Goal: Information Seeking & Learning: Learn about a topic

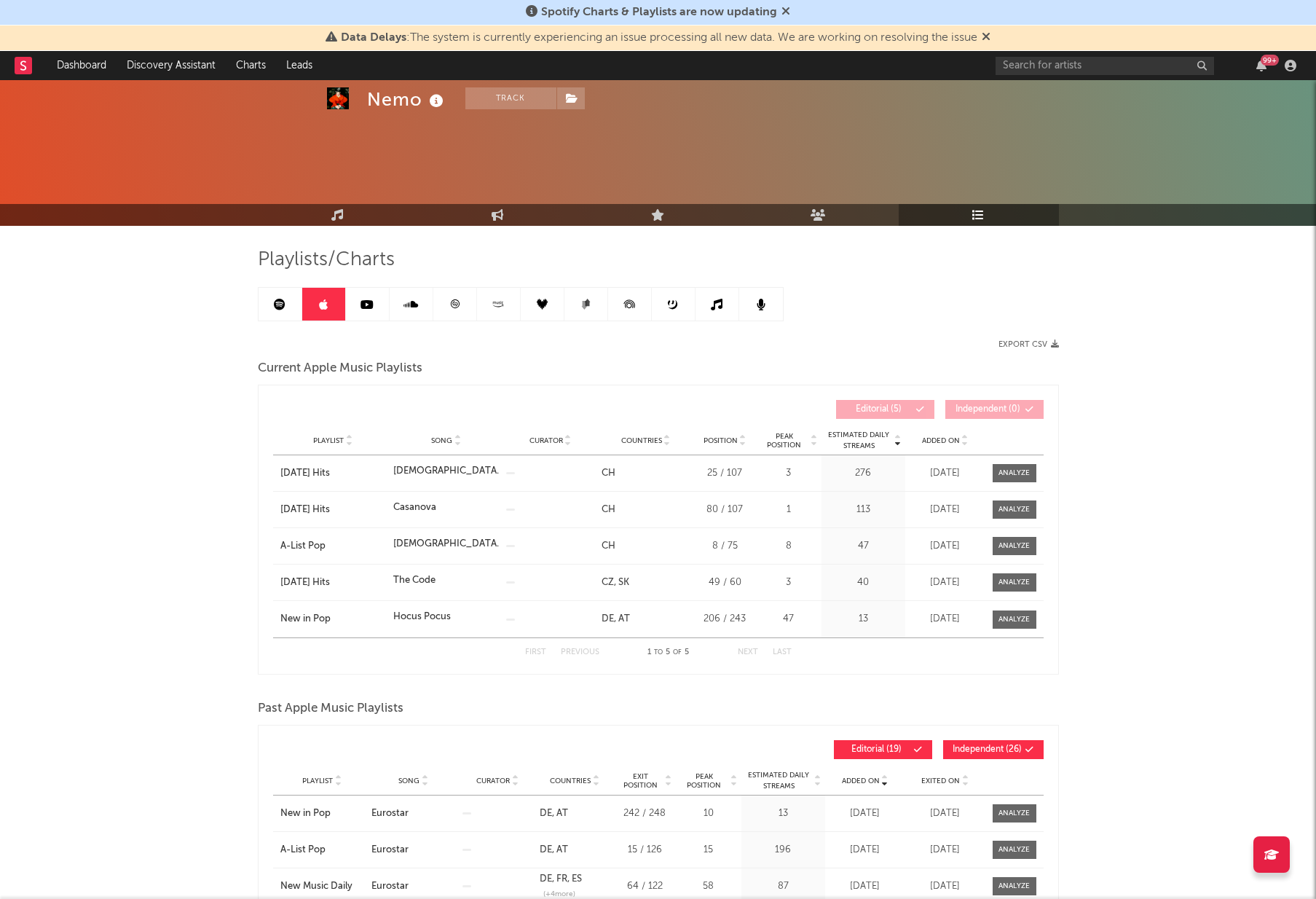
scroll to position [493, 0]
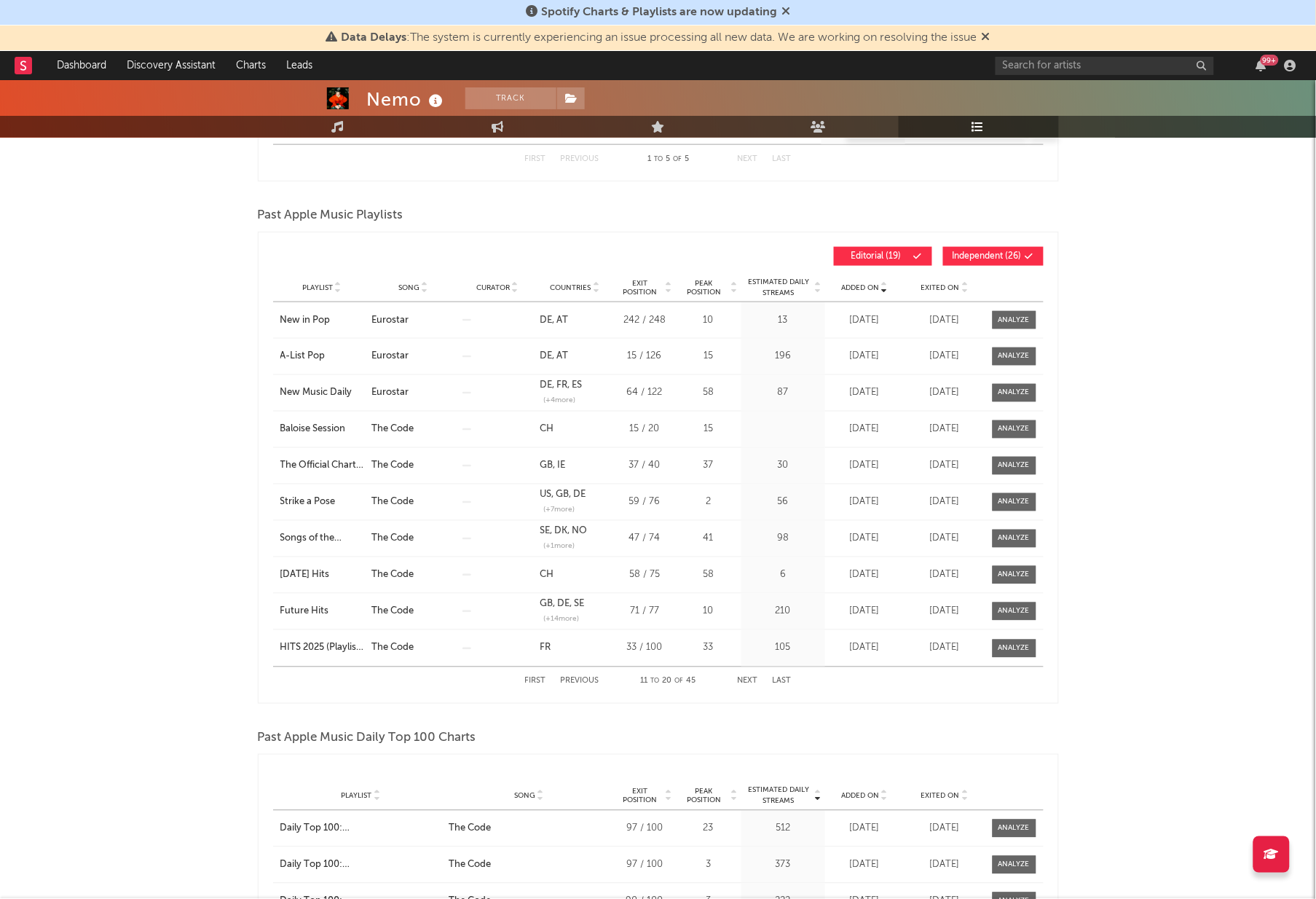
click at [557, 397] on span "(+ 4 more)" at bounding box center [559, 400] width 32 height 11
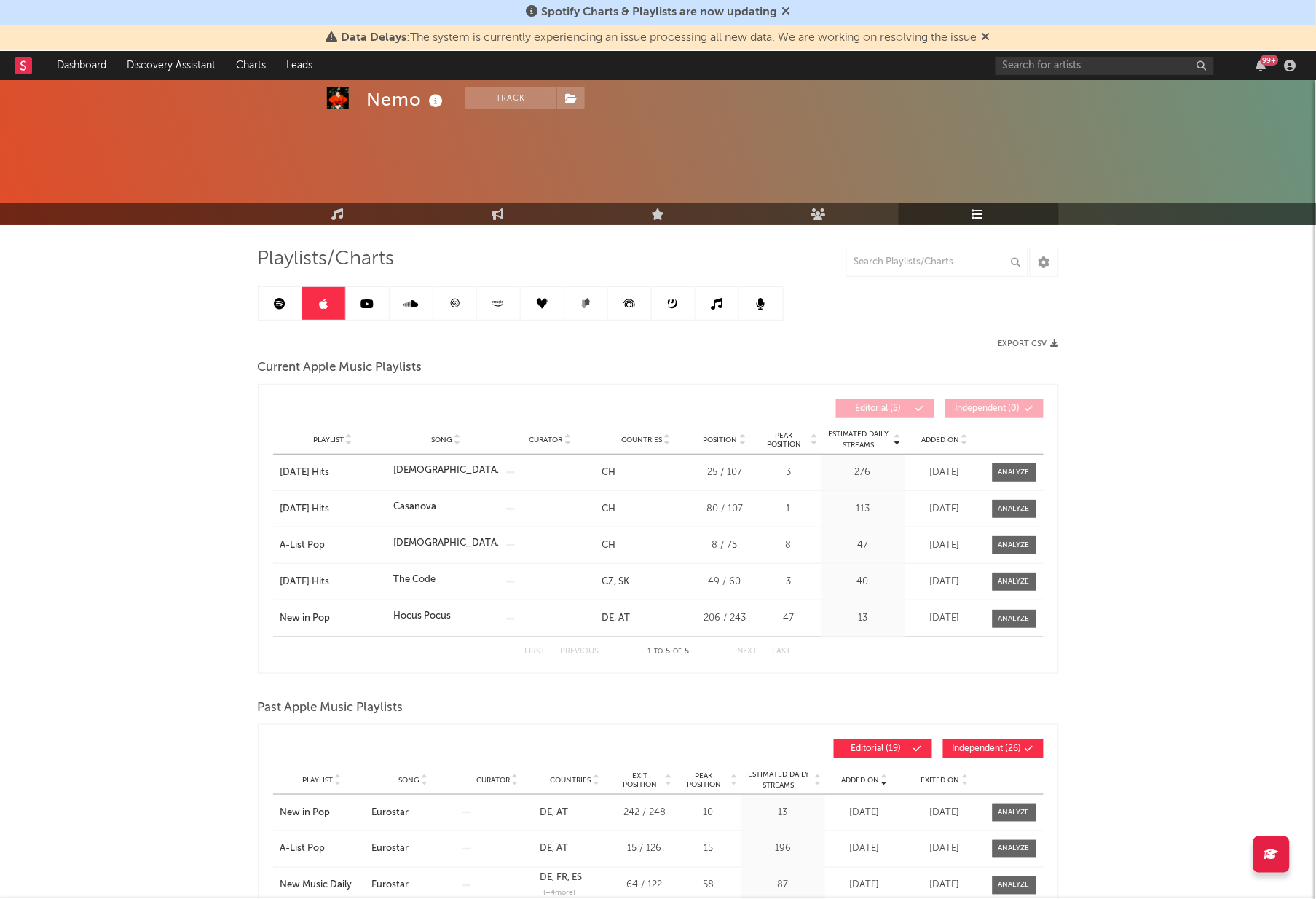
scroll to position [0, 0]
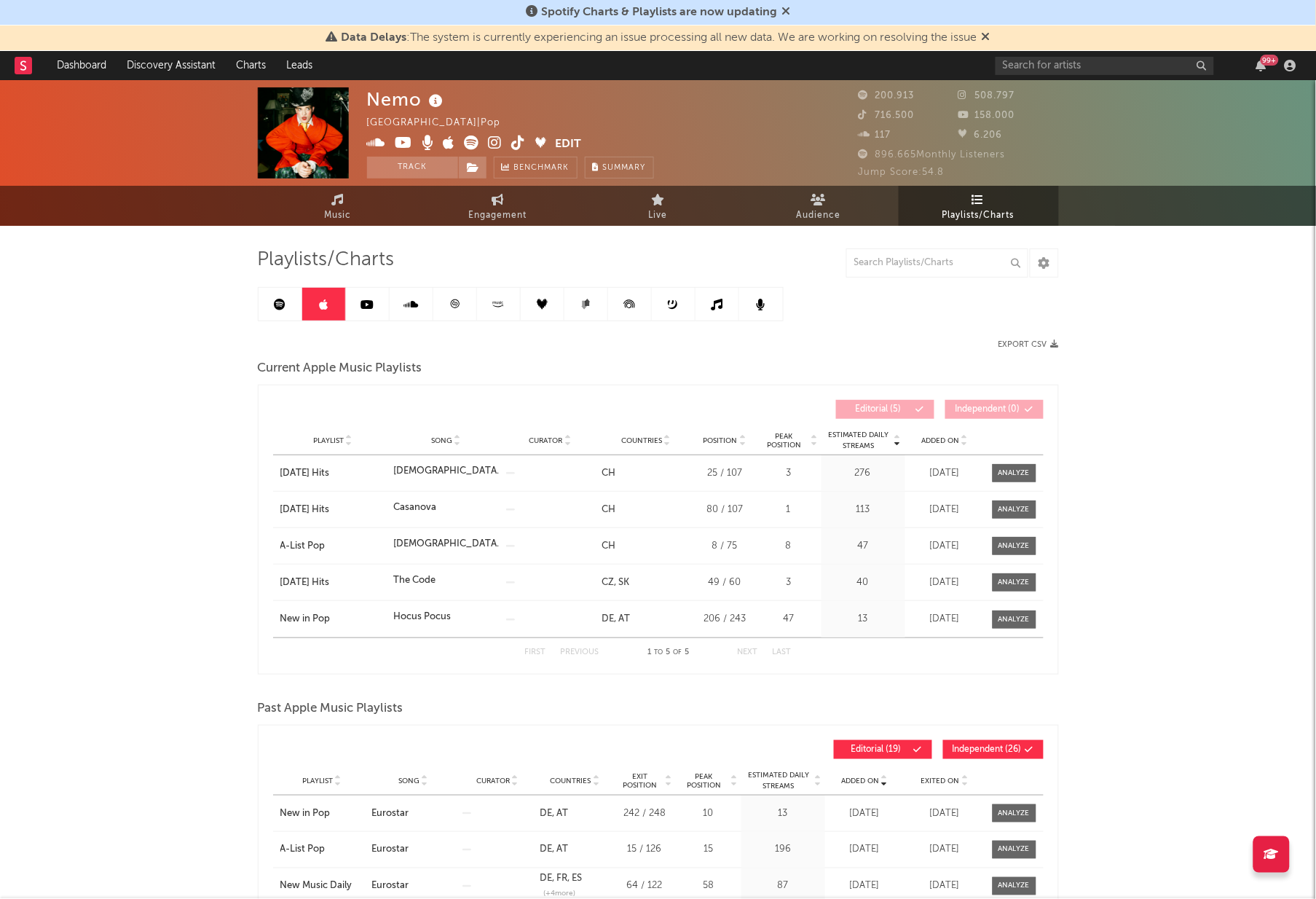
drag, startPoint x: 369, startPoint y: 306, endPoint x: 377, endPoint y: 306, distance: 8.0
click at [369, 306] on icon at bounding box center [367, 305] width 13 height 12
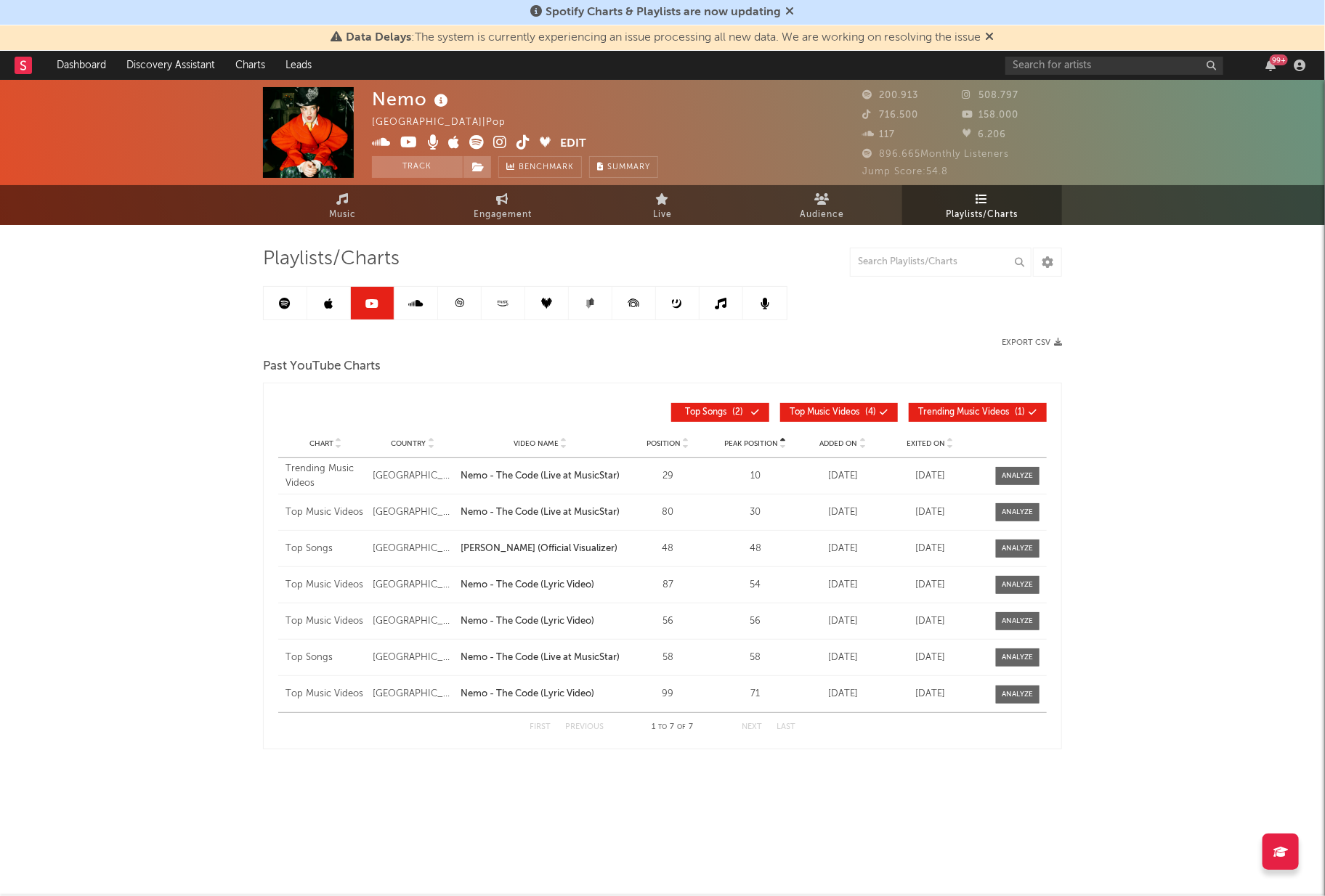
click at [420, 301] on icon at bounding box center [416, 304] width 14 height 11
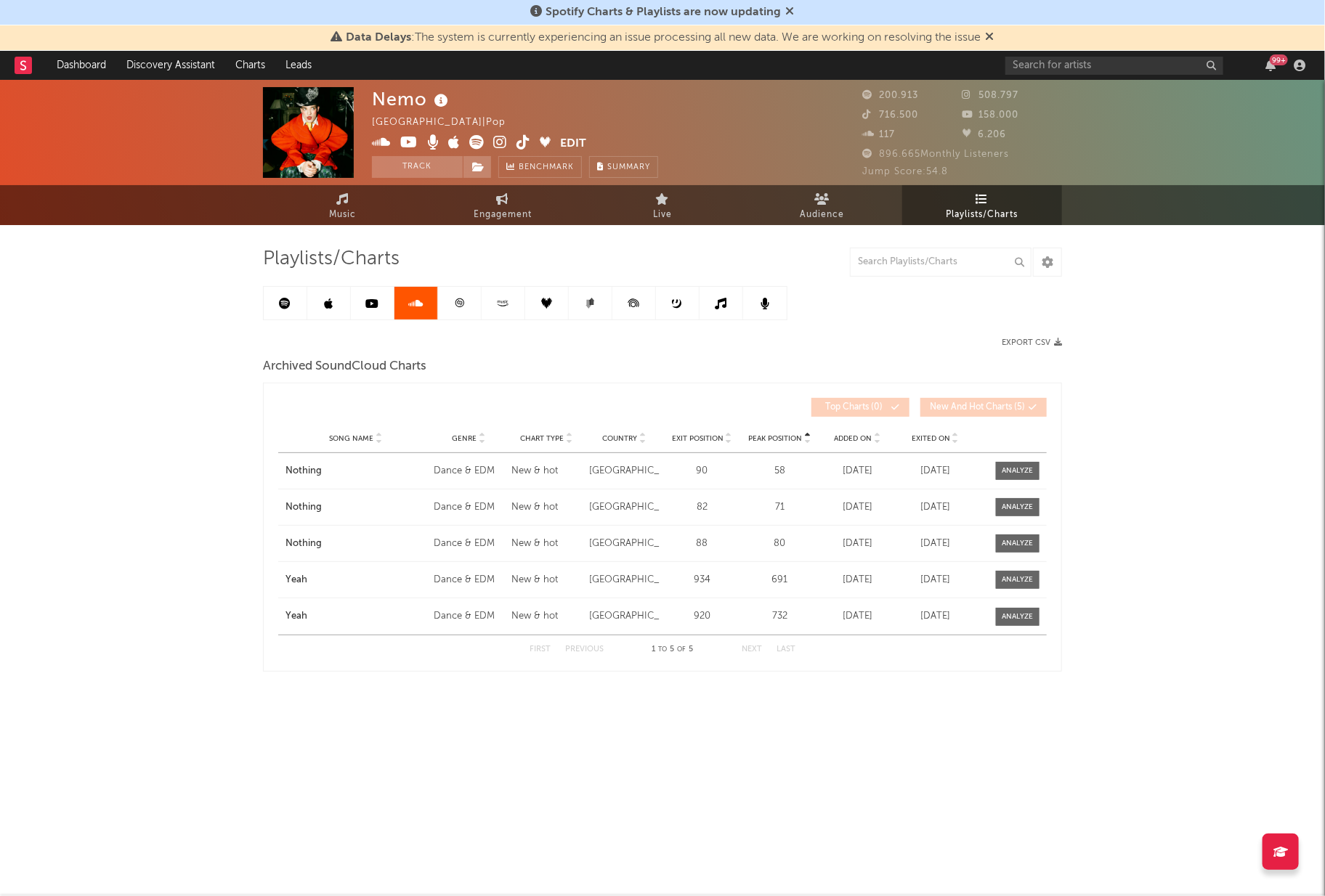
click at [461, 301] on icon at bounding box center [459, 303] width 11 height 11
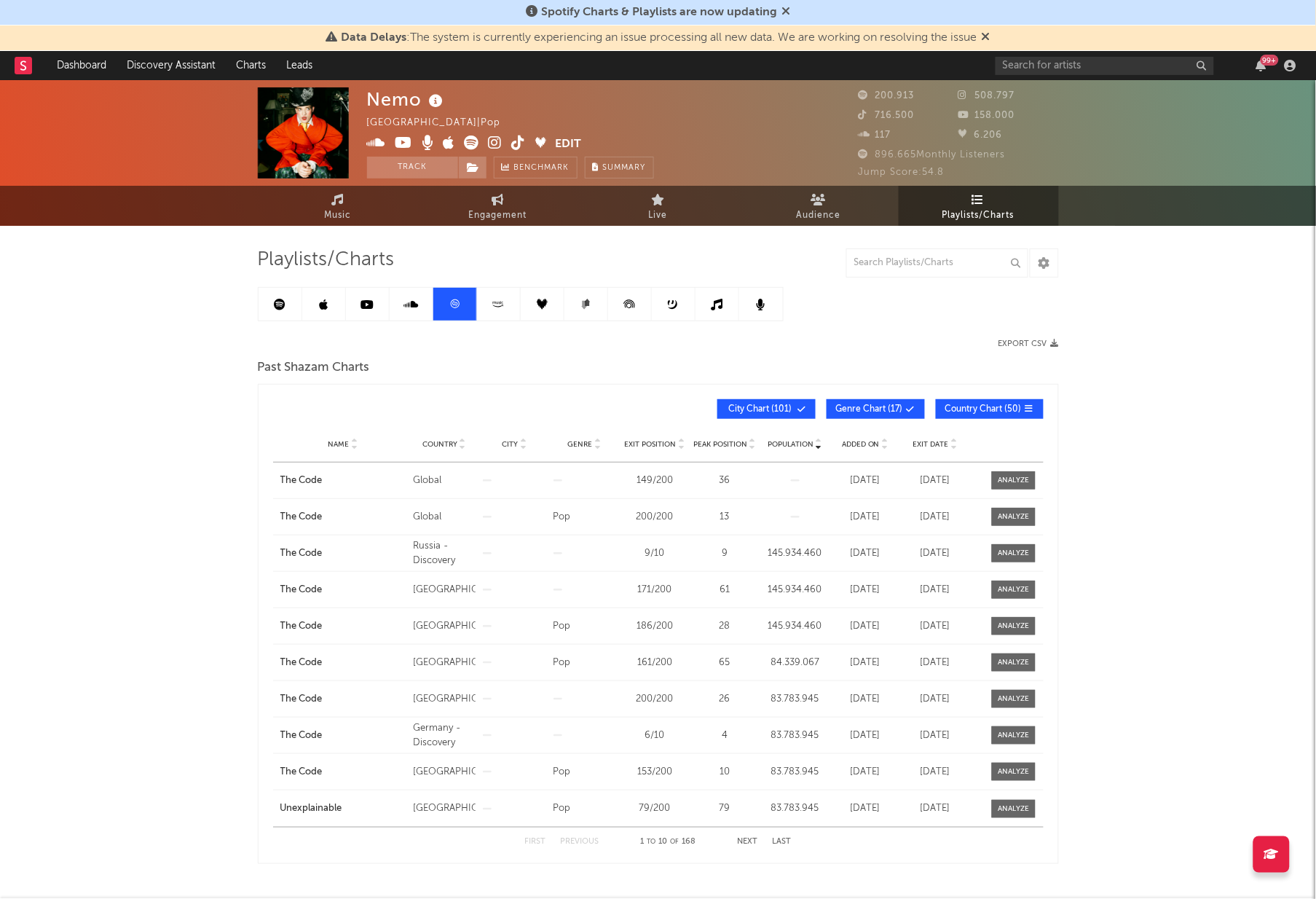
click at [505, 307] on icon at bounding box center [498, 304] width 16 height 11
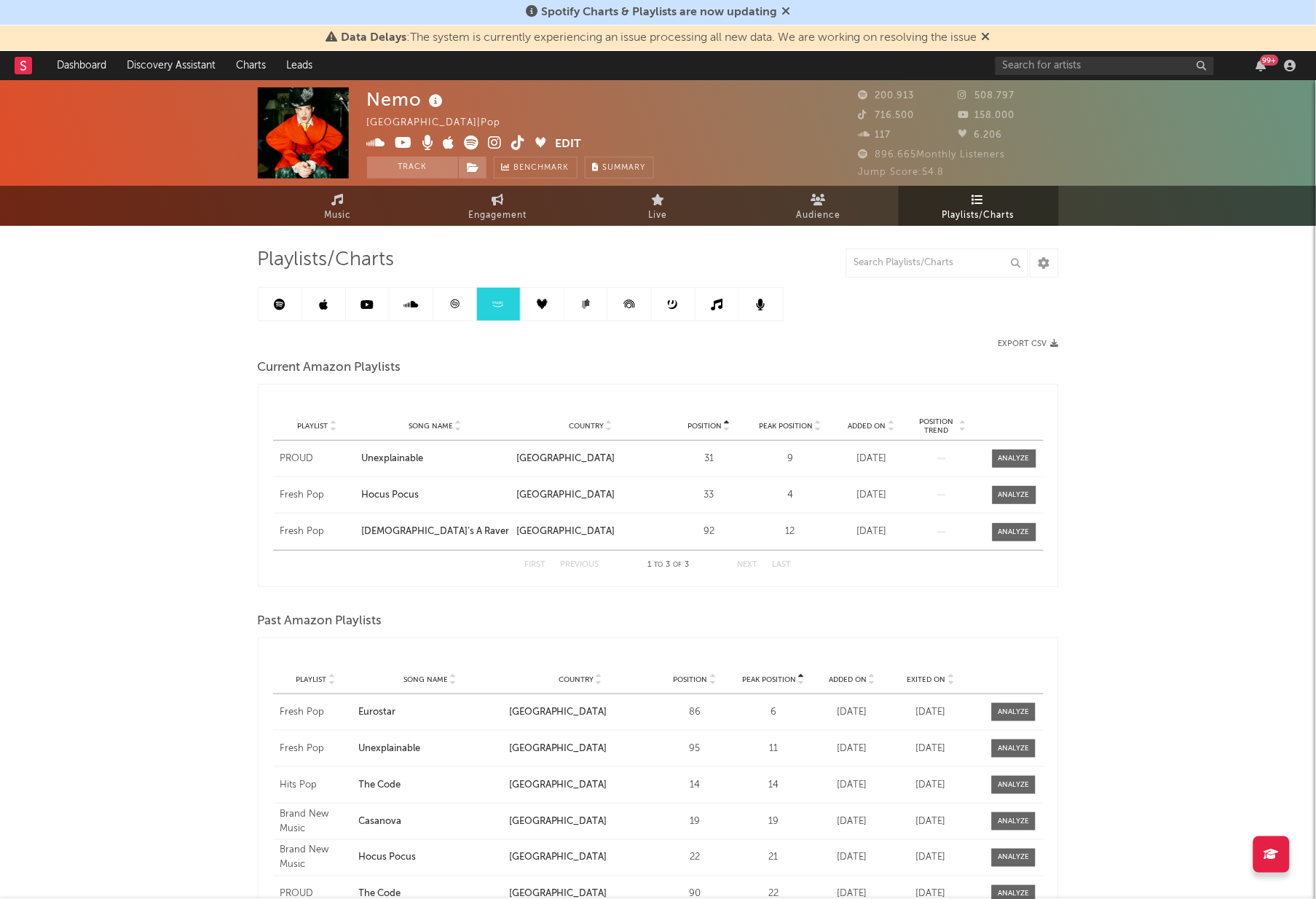
click at [152, 456] on div "Nemo [GEOGRAPHIC_DATA] | Pop Edit Track Benchmark Summary 200.913 508.797 716.5…" at bounding box center [658, 631] width 1316 height 1103
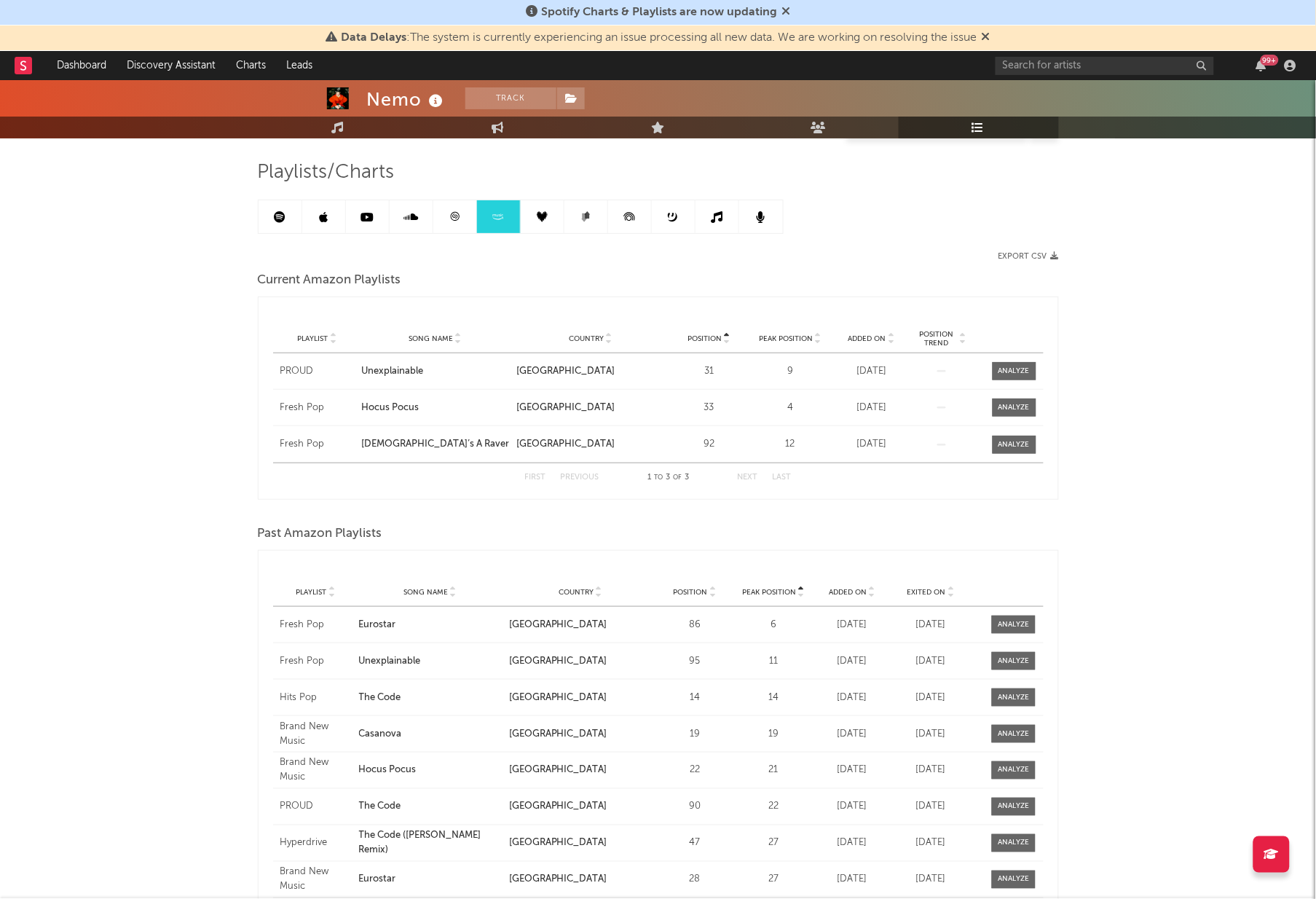
scroll to position [242, 0]
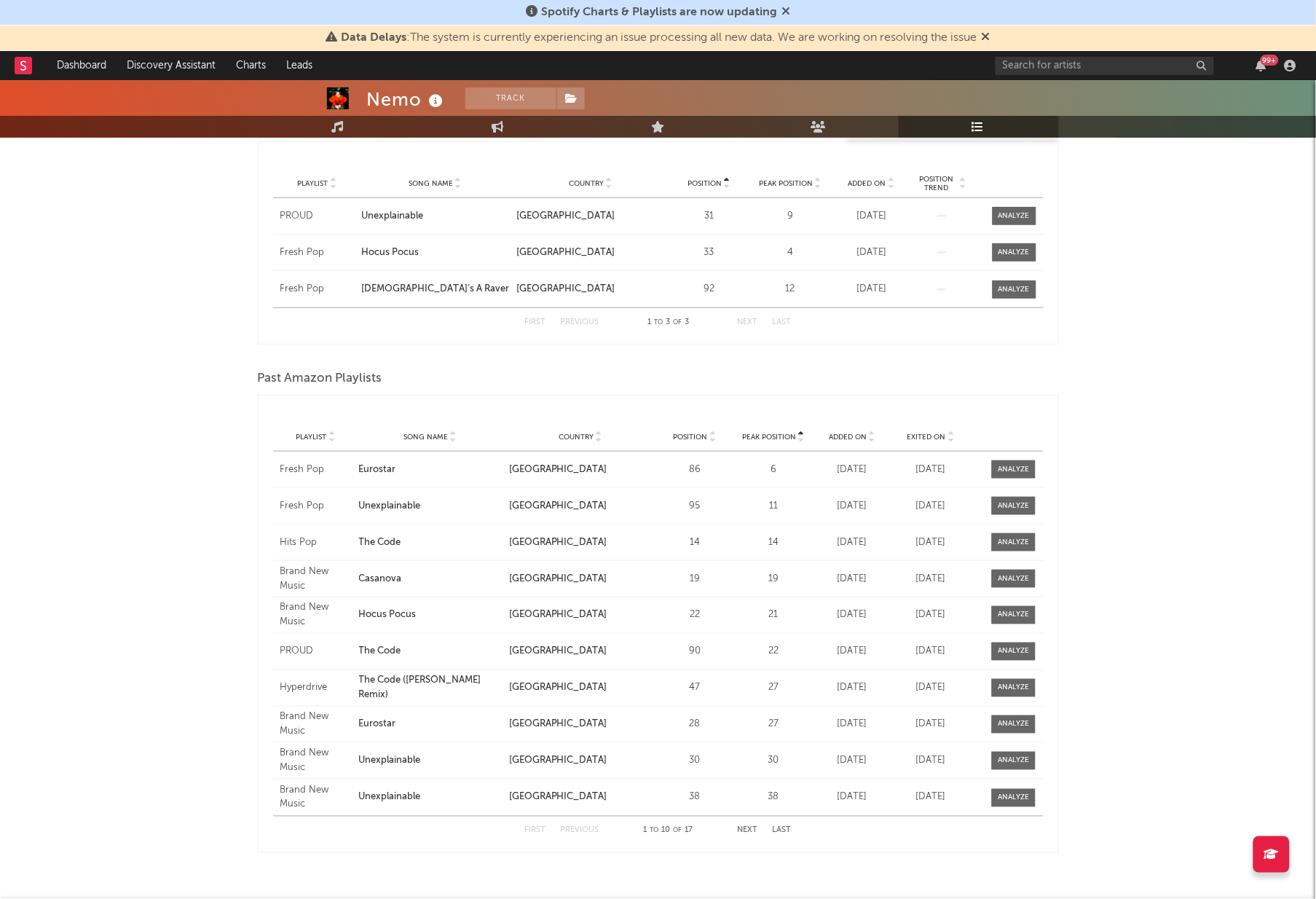
click at [98, 484] on div "Nemo Track [GEOGRAPHIC_DATA] | Pop Edit Track Benchmark Summary 200.913 508.797…" at bounding box center [658, 388] width 1316 height 1103
click at [846, 433] on span "Added On" at bounding box center [847, 437] width 37 height 9
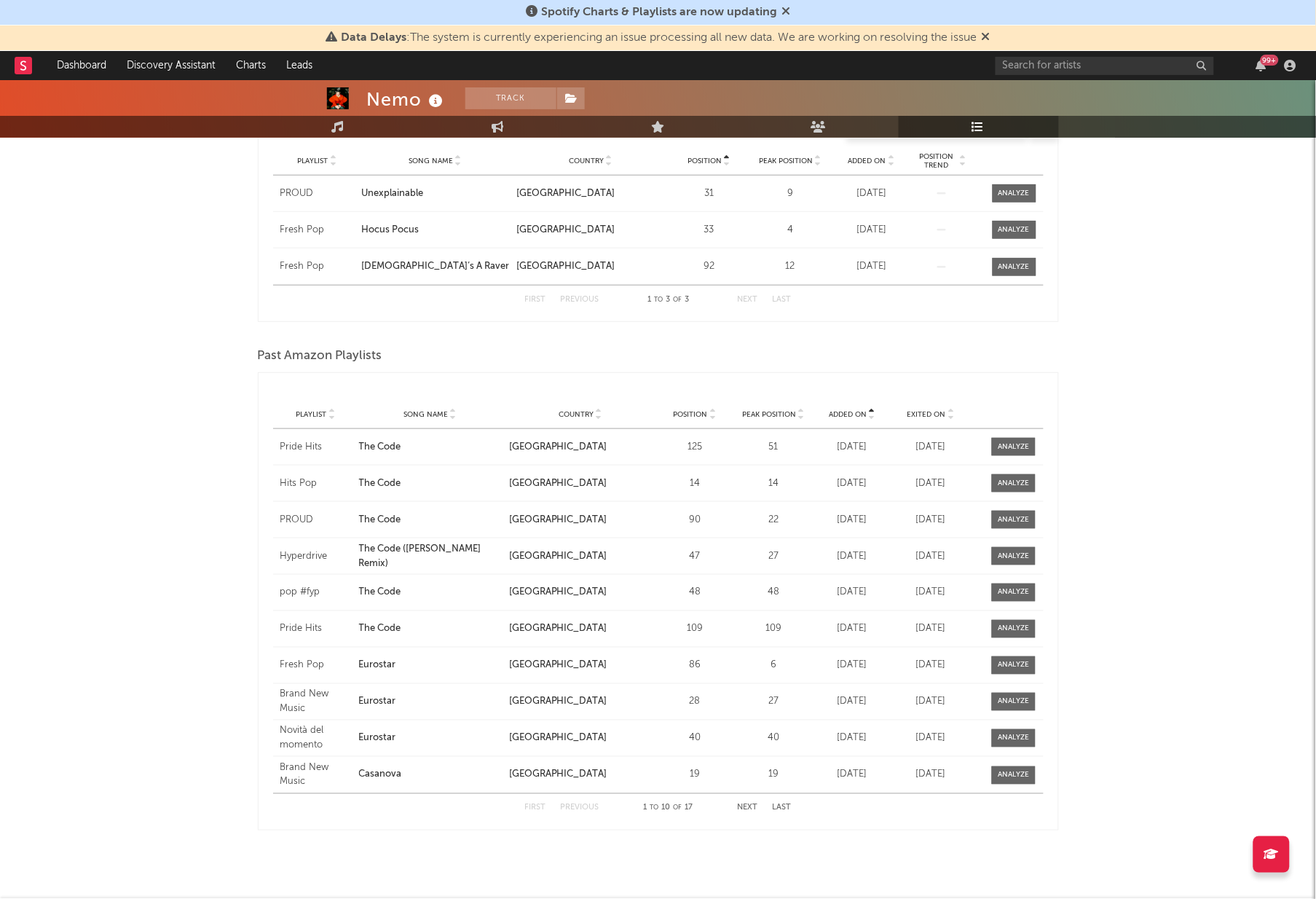
scroll to position [283, 0]
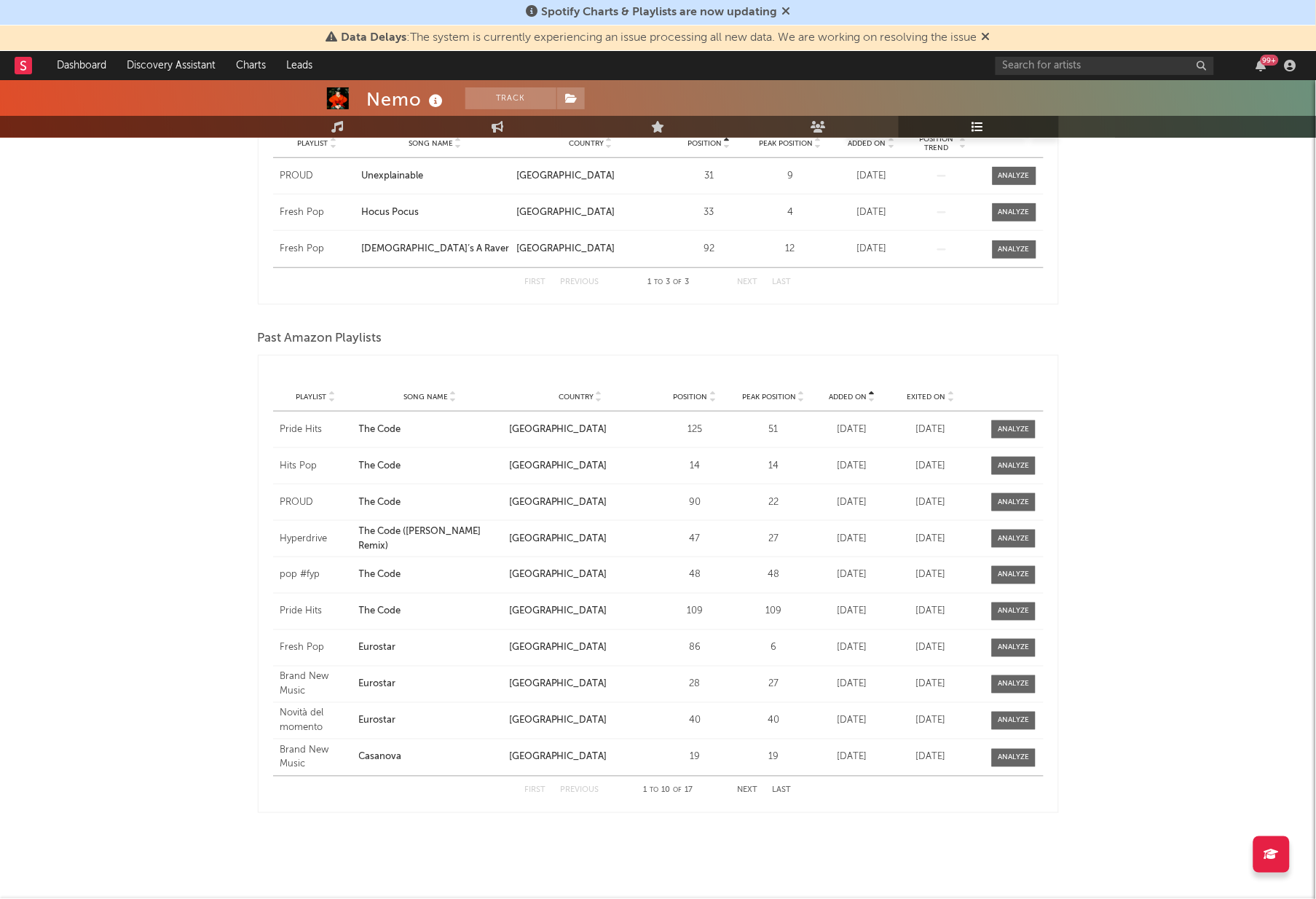
click at [749, 792] on button "Next" at bounding box center [748, 790] width 20 height 8
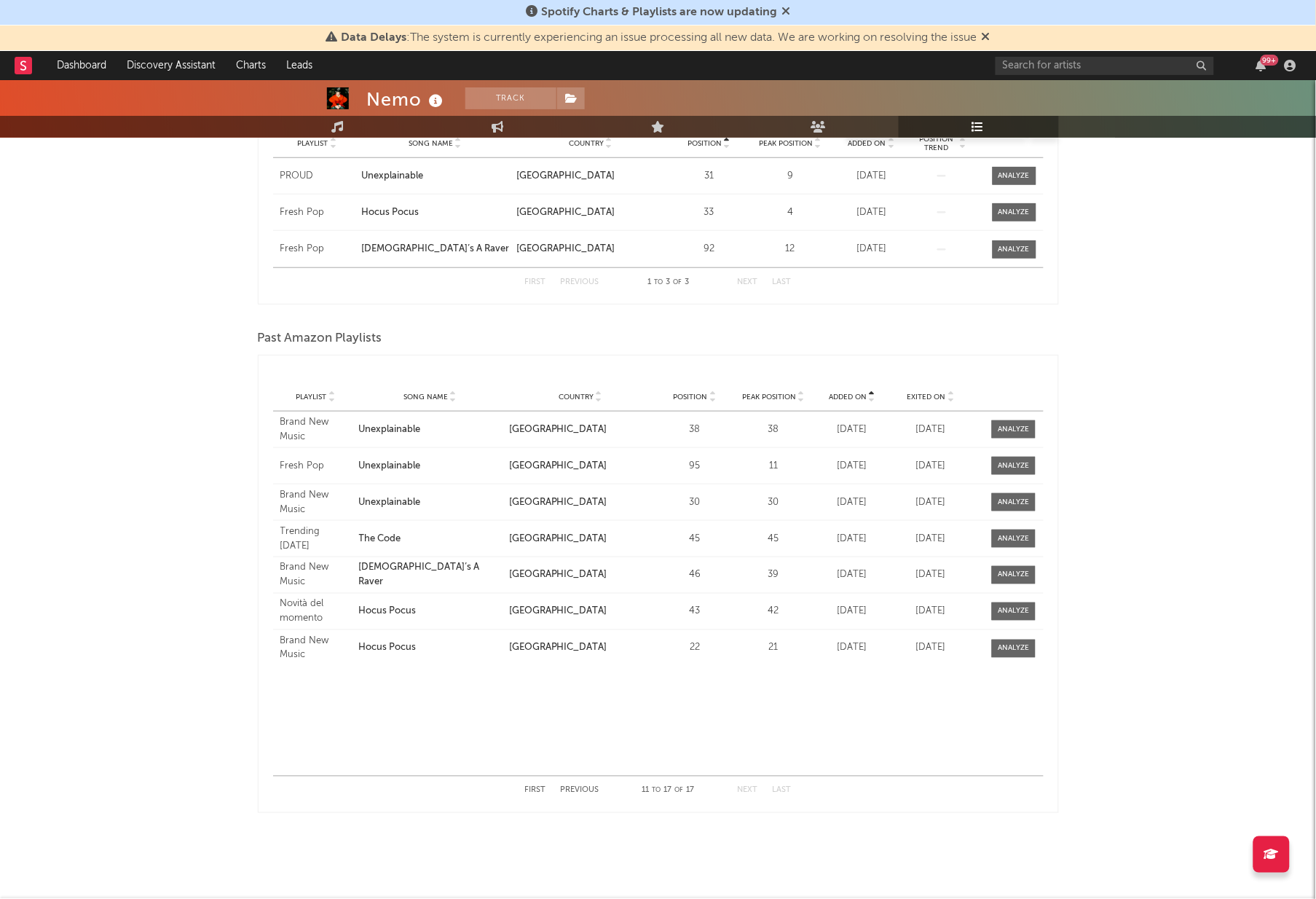
click at [576, 788] on button "Previous" at bounding box center [580, 790] width 38 height 8
